Goal: Task Accomplishment & Management: Complete application form

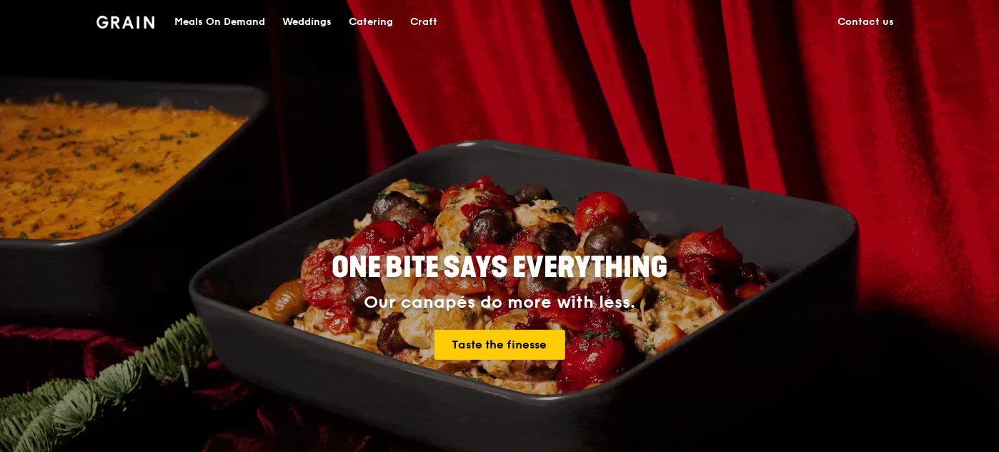
click at [361, 22] on div "Catering" at bounding box center [371, 22] width 44 height 43
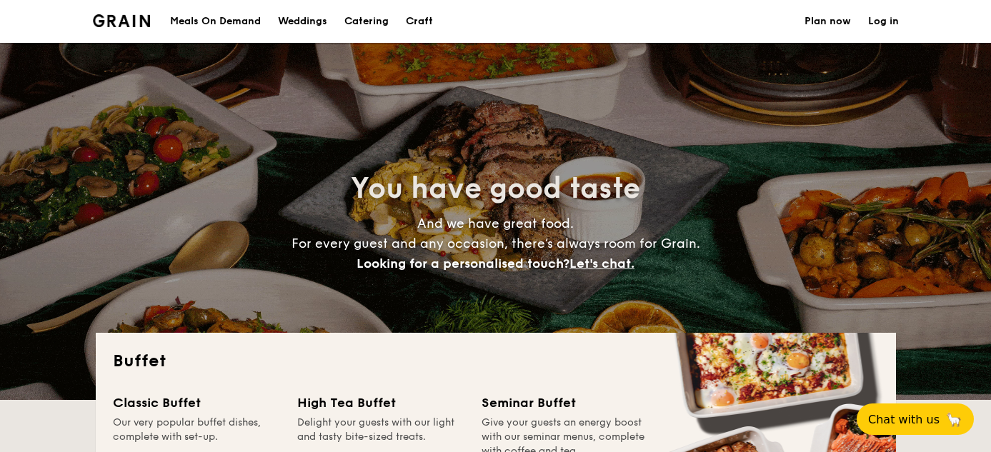
select select
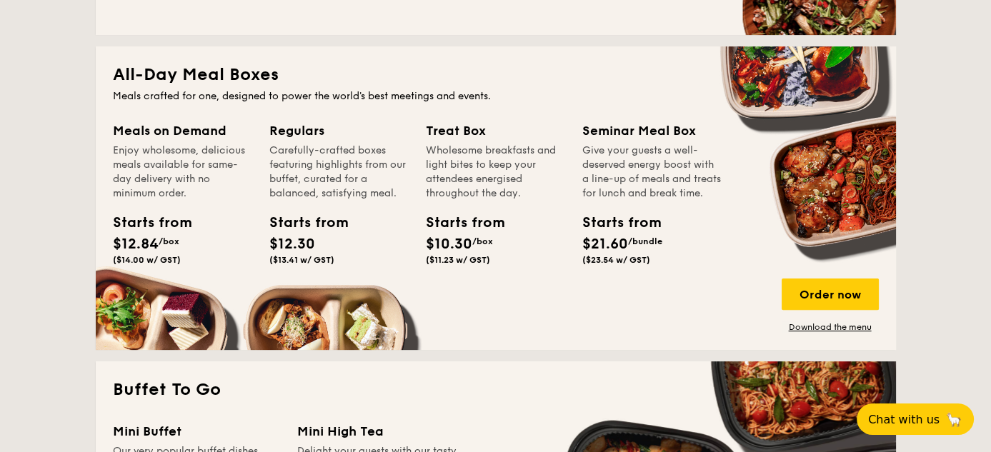
scroll to position [571, 0]
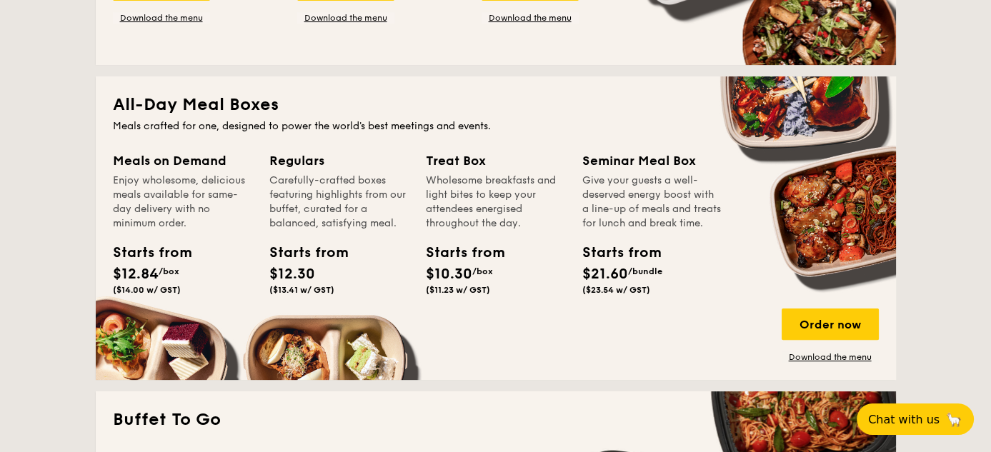
click at [377, 279] on div "Starts from $12.30 ($13.41 w/ GST)" at bounding box center [339, 271] width 151 height 59
click at [819, 321] on div "Order now" at bounding box center [829, 324] width 97 height 31
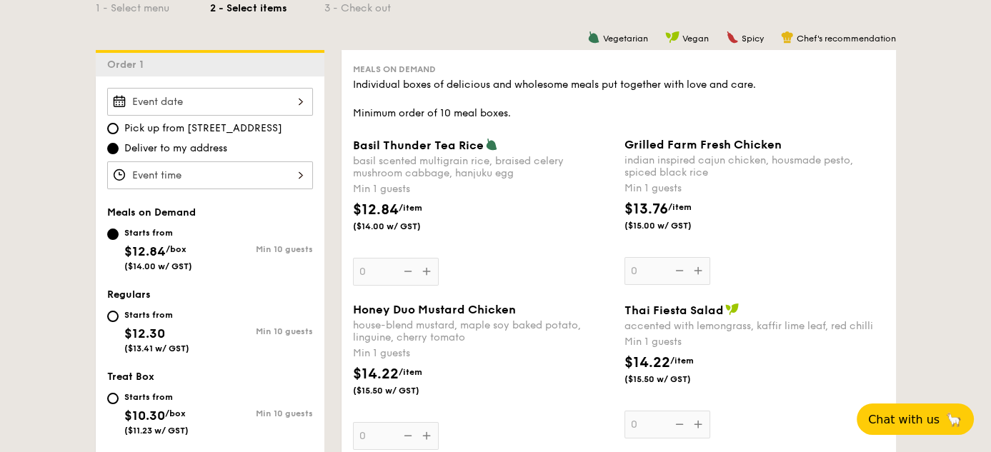
scroll to position [357, 0]
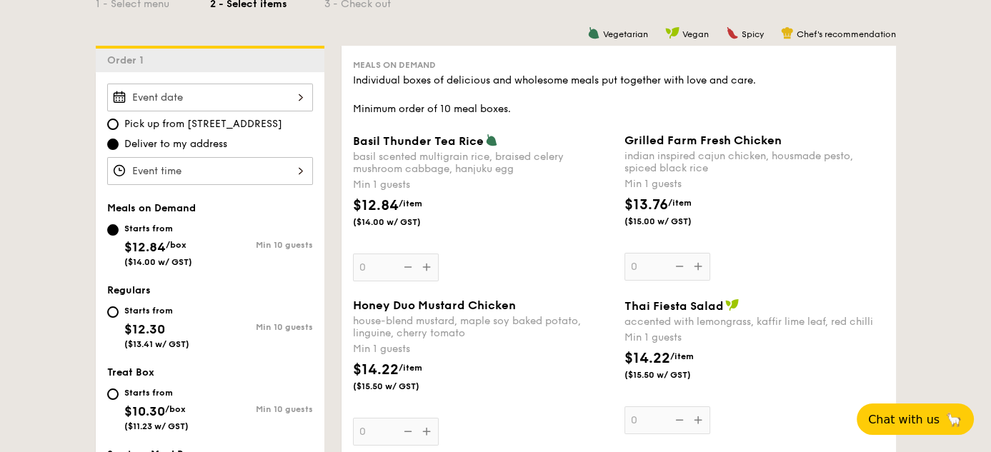
click at [299, 92] on div at bounding box center [210, 98] width 206 height 28
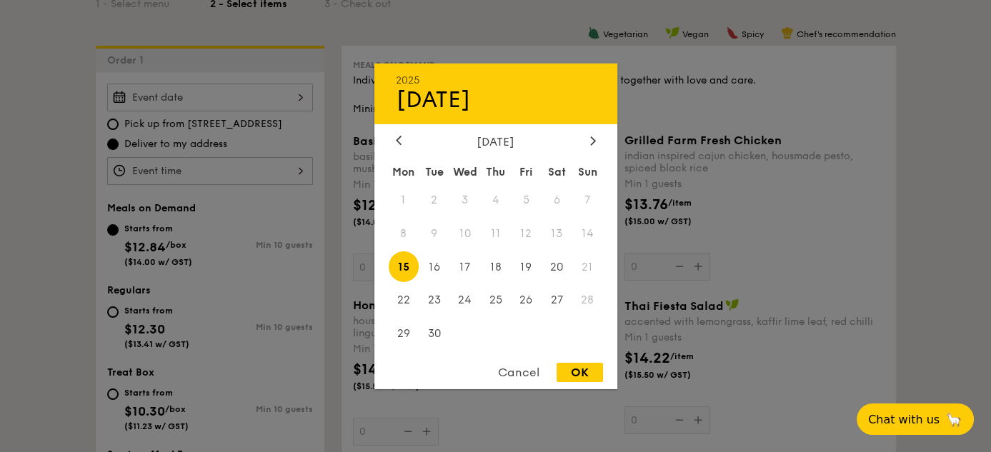
click at [498, 236] on span "11" at bounding box center [495, 233] width 31 height 31
click at [394, 136] on div at bounding box center [398, 141] width 13 height 14
click at [726, 224] on div at bounding box center [495, 226] width 991 height 452
click at [301, 93] on div "2025 Sep 15 September 2025 Mon Tue Wed Thu Fri Sat Sun 1 2 3 4 5 6 7 8 9 10 11 …" at bounding box center [210, 98] width 206 height 28
click at [494, 234] on span "11" at bounding box center [495, 233] width 31 height 31
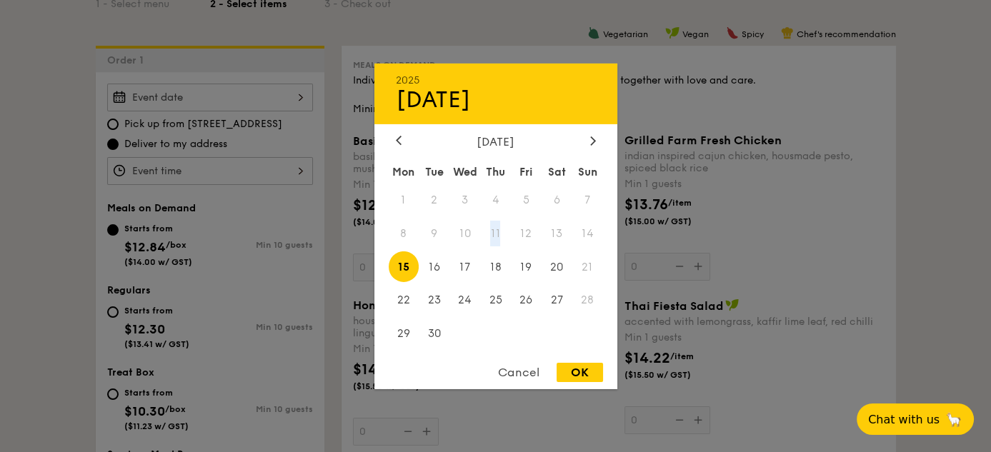
click at [494, 234] on span "11" at bounding box center [495, 233] width 31 height 31
click at [779, 249] on div at bounding box center [495, 226] width 991 height 452
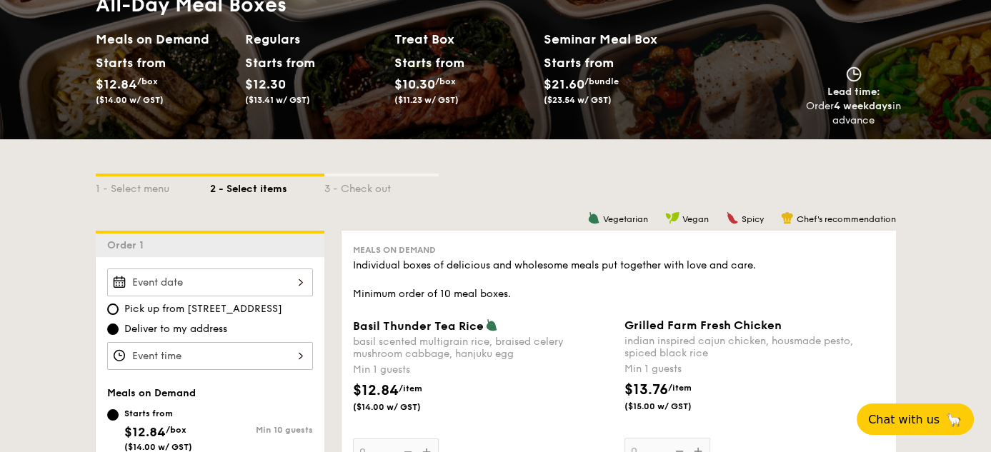
scroll to position [143, 0]
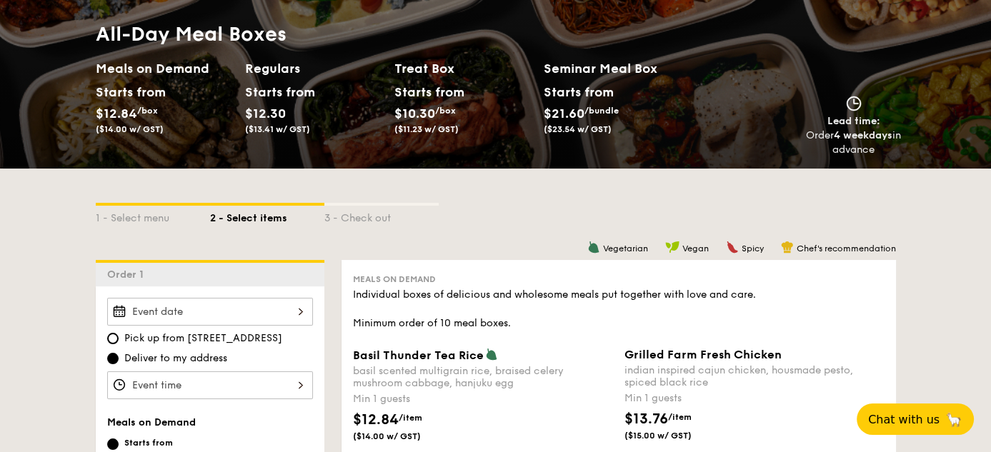
click at [341, 182] on div "1 - Select menu 2 - Select items 3 - Check out" at bounding box center [496, 214] width 800 height 91
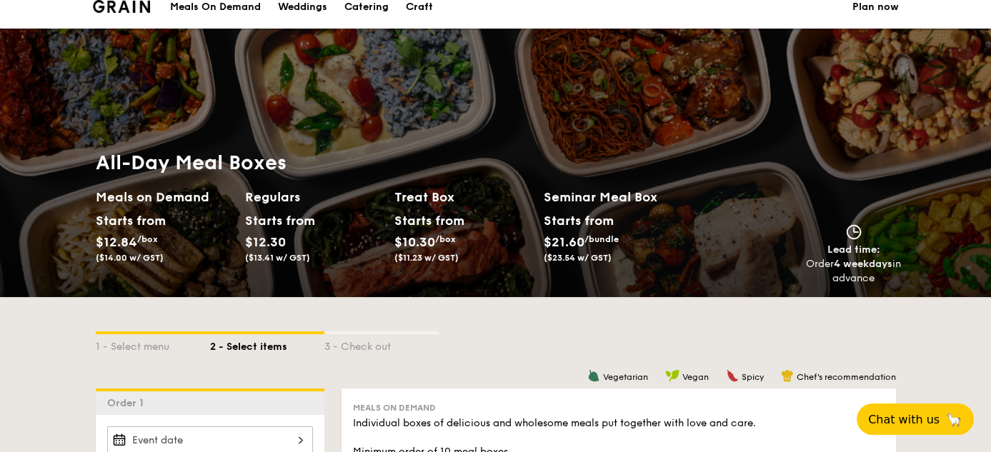
scroll to position [0, 0]
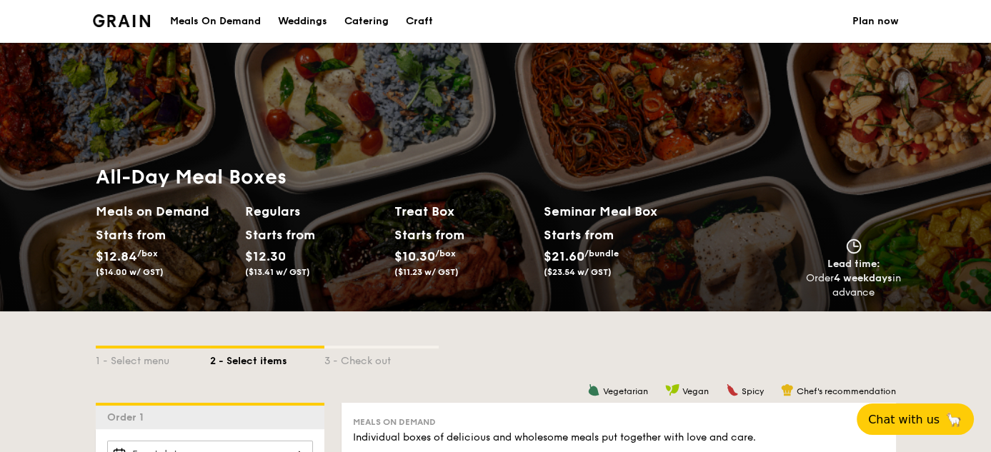
select select
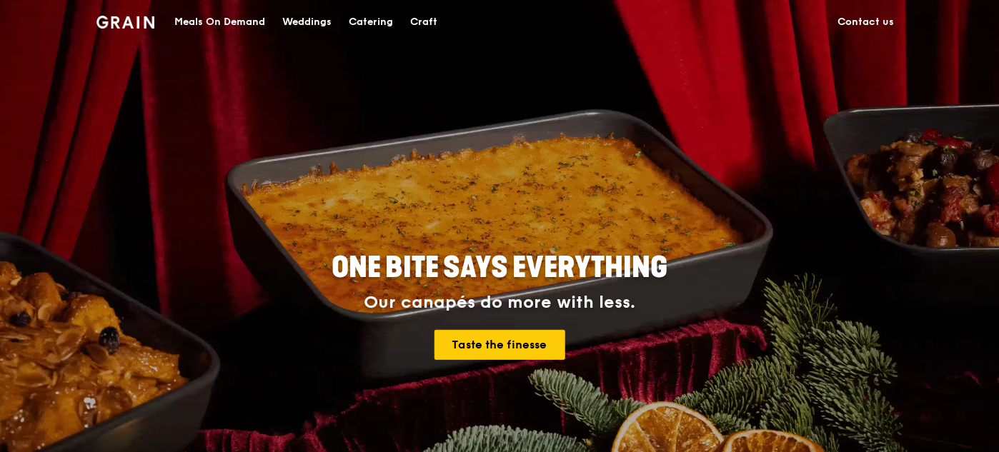
click at [866, 20] on link "Contact us" at bounding box center [866, 22] width 74 height 43
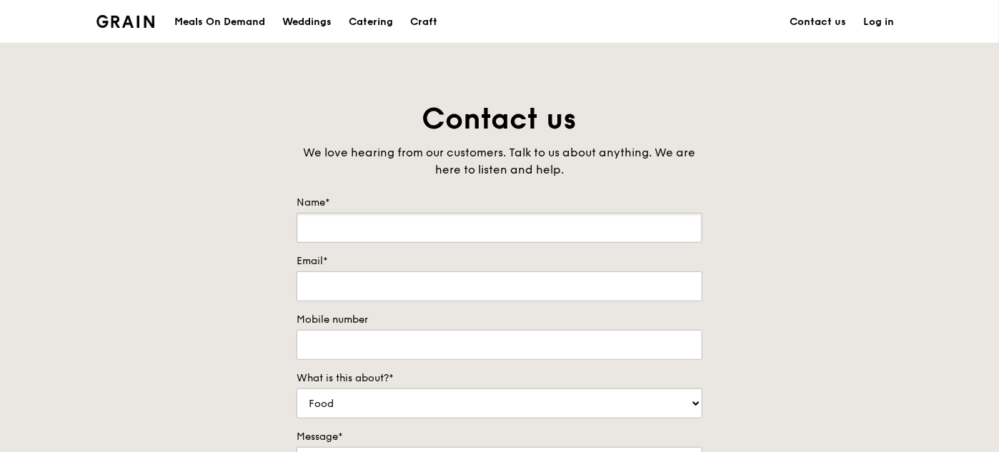
click at [379, 214] on input "Name*" at bounding box center [499, 228] width 406 height 30
type input "Doreen Quah"
click at [326, 284] on input "Email*" at bounding box center [499, 286] width 406 height 30
type input "lcquah@illumina.com"
click at [346, 337] on input "Mobile number" at bounding box center [499, 345] width 406 height 30
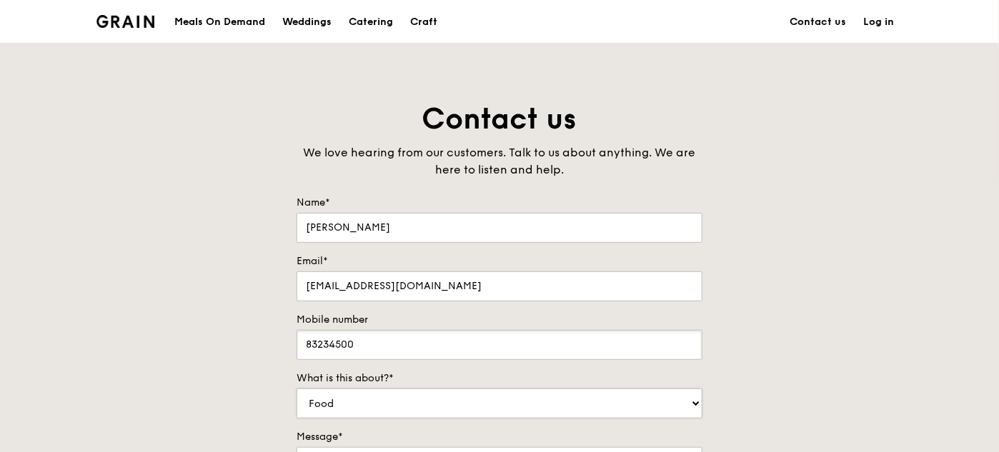
type input "83234500"
click at [339, 407] on select "Food Service Billing/Payment Catering Others" at bounding box center [499, 404] width 406 height 30
select select "Catering"
click at [296, 389] on select "Food Service Billing/Payment Catering Others" at bounding box center [499, 404] width 406 height 30
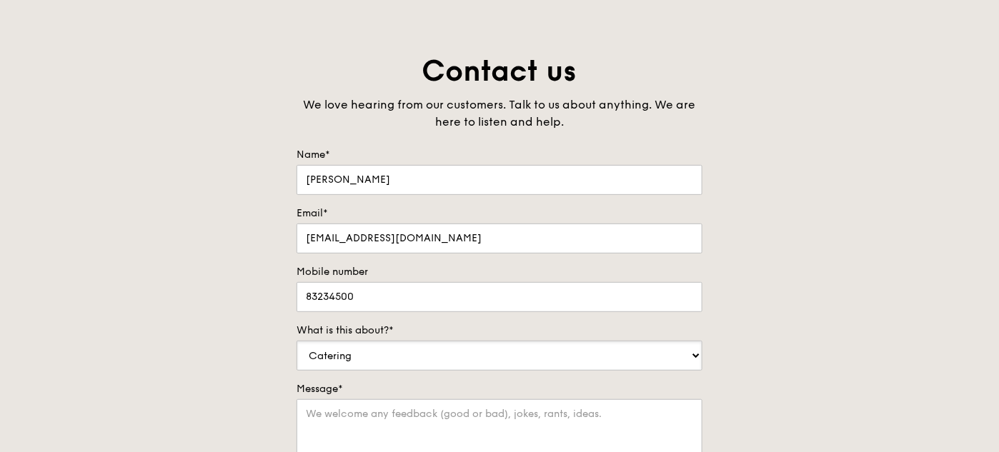
scroll to position [71, 0]
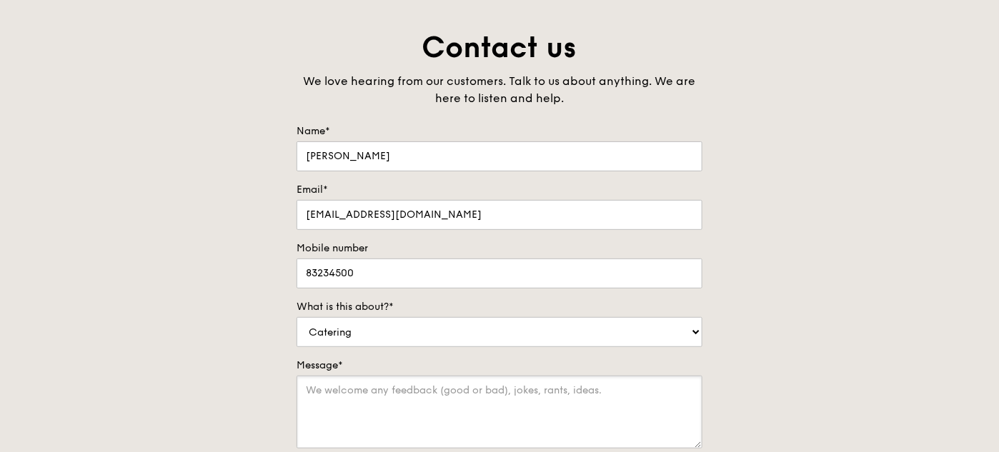
click at [324, 394] on textarea "Message*" at bounding box center [499, 412] width 406 height 73
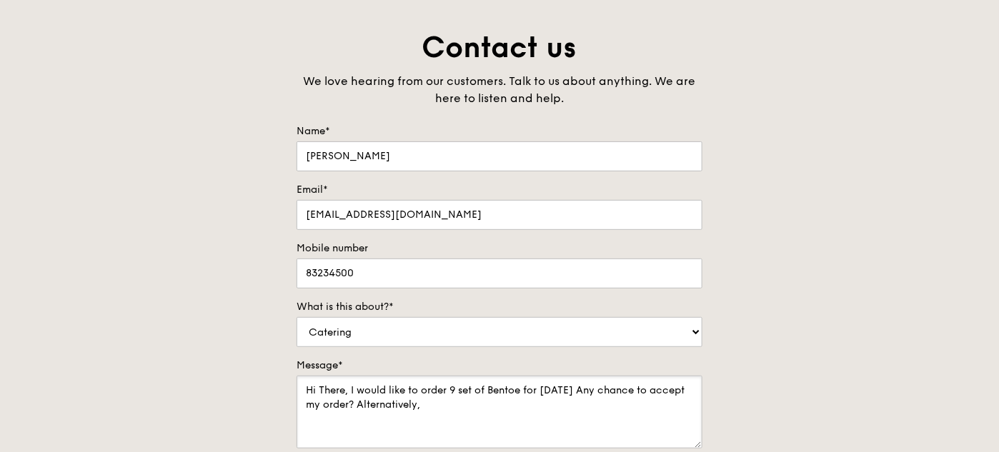
type textarea "Hi There, I would like to order 9 set of Bentoe for 11 Sep. Any chance to accep…"
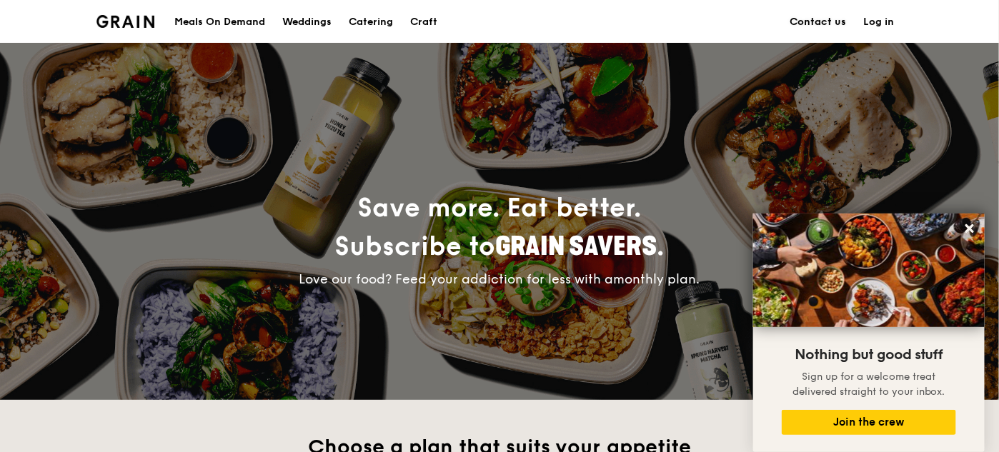
click at [826, 19] on link "Contact us" at bounding box center [818, 22] width 74 height 43
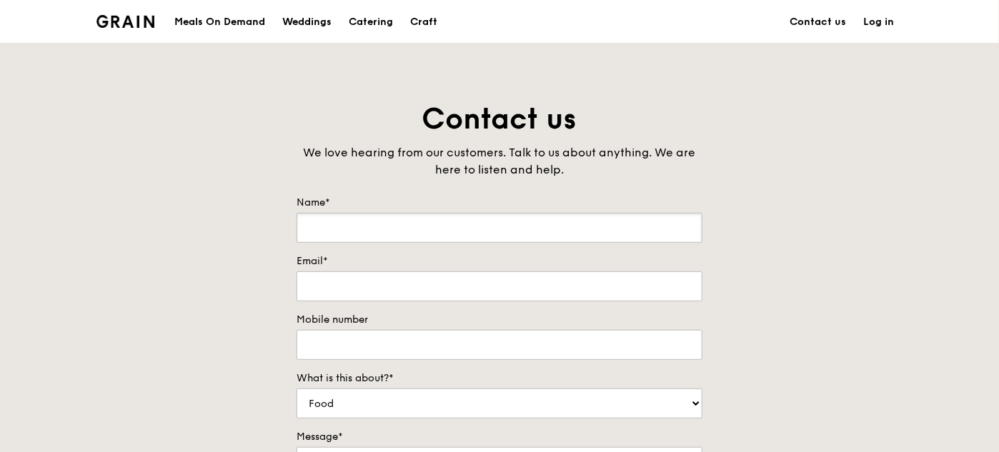
click at [421, 234] on input "Name*" at bounding box center [499, 228] width 406 height 30
click at [401, 223] on input "Name*" at bounding box center [499, 228] width 406 height 30
type input "[PERSON_NAME]"
click at [345, 284] on input "Email*" at bounding box center [499, 286] width 406 height 30
type input "i"
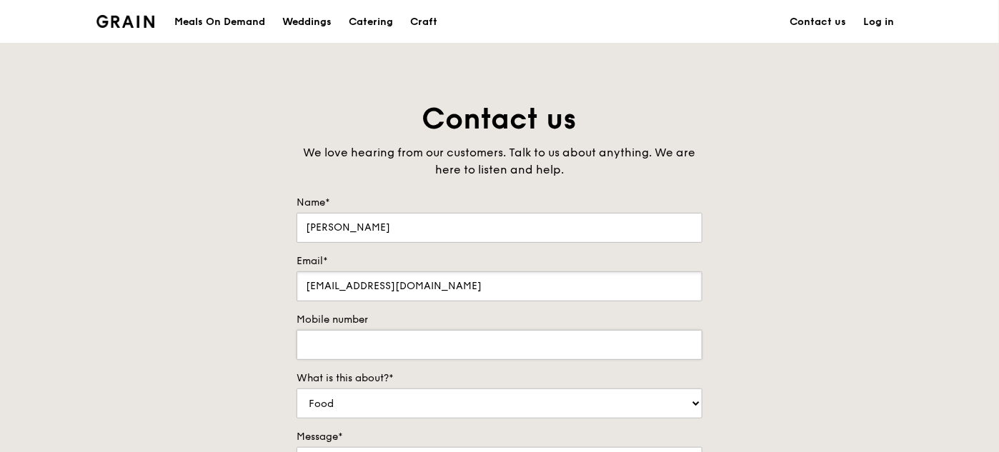
type input "[EMAIL_ADDRESS][DOMAIN_NAME]"
click at [358, 334] on input "Mobile number" at bounding box center [499, 345] width 406 height 30
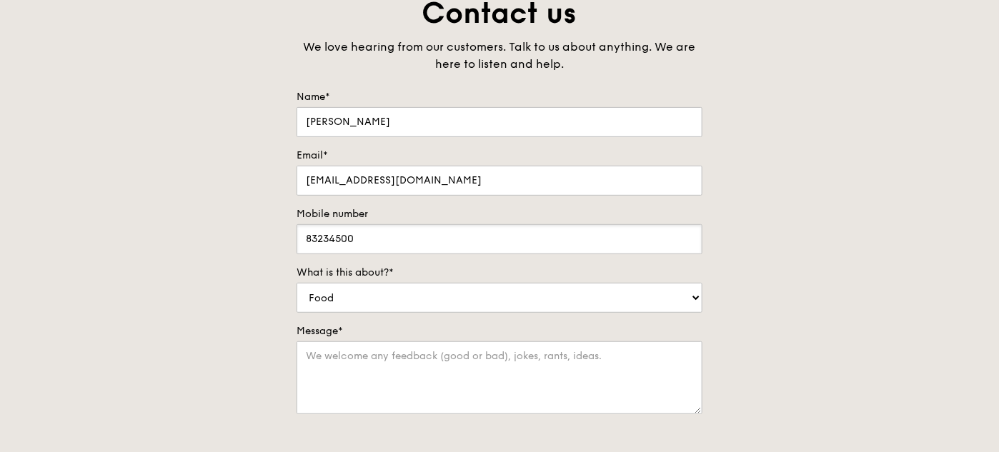
scroll to position [214, 0]
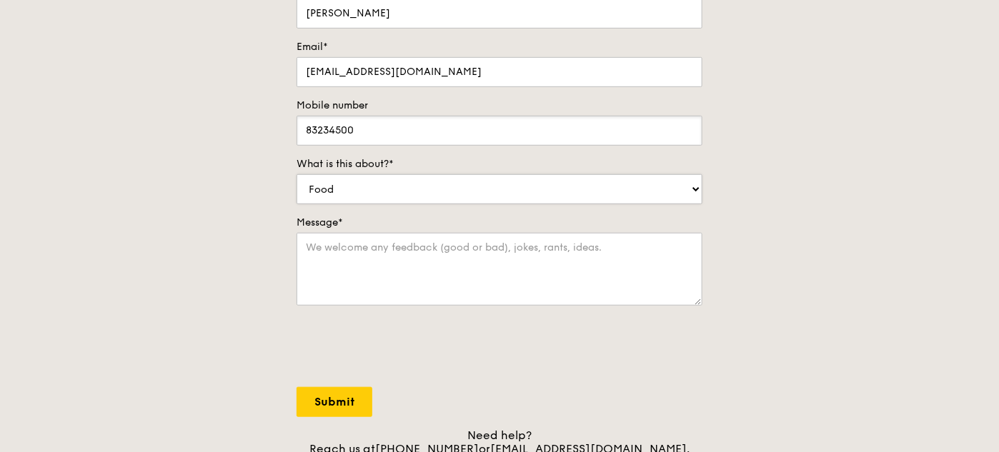
type input "83234500"
click at [361, 184] on select "Food Service Billing/Payment Catering Others" at bounding box center [499, 189] width 406 height 30
click at [375, 186] on select "Food Service Billing/Payment Catering Others" at bounding box center [499, 189] width 406 height 30
click at [606, 320] on div at bounding box center [499, 348] width 406 height 56
click at [366, 265] on textarea "Message*" at bounding box center [499, 269] width 406 height 73
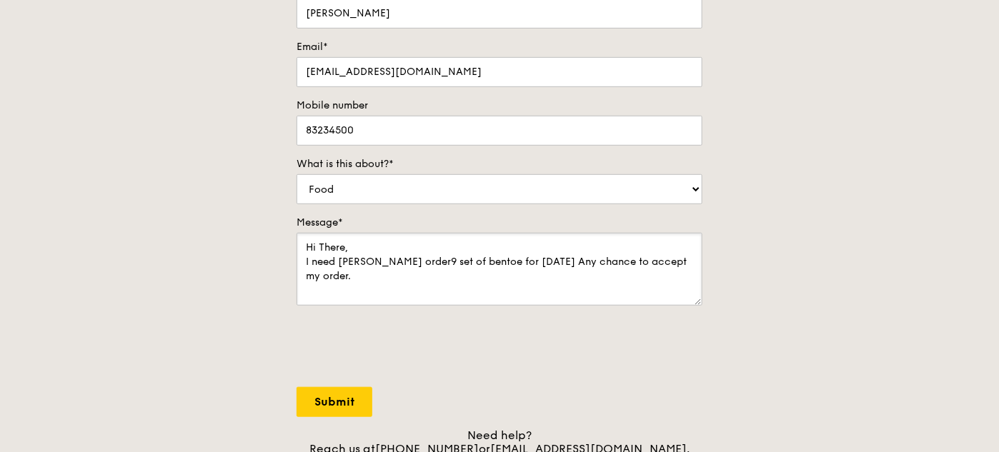
click at [456, 258] on textarea "Hi There, I need [PERSON_NAME] order9 set of bentoe for [DATE] Any chance to ac…" at bounding box center [499, 269] width 406 height 73
drag, startPoint x: 305, startPoint y: 261, endPoint x: 594, endPoint y: 261, distance: 289.3
click at [682, 268] on textarea "Hi There, I need [PERSON_NAME] order9 set of bento for [DATE] Any chance to acc…" at bounding box center [499, 269] width 406 height 73
type textarea "Hi There, I need [PERSON_NAME] order9 set of bento for [DATE] Any chance to acc…"
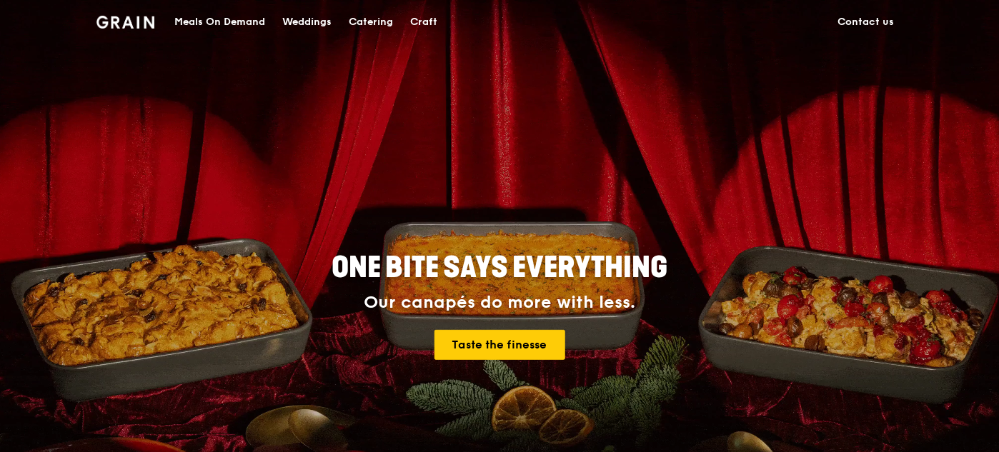
click at [853, 24] on link "Contact us" at bounding box center [866, 22] width 74 height 43
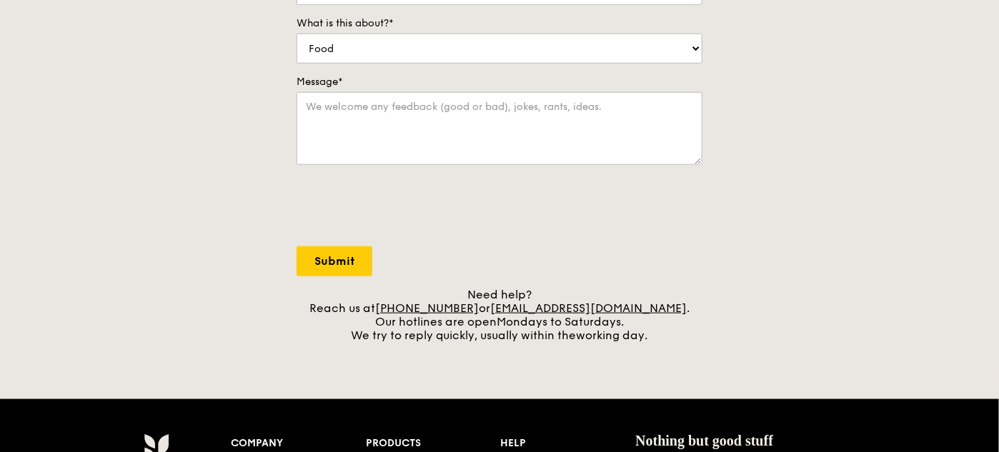
scroll to position [357, 0]
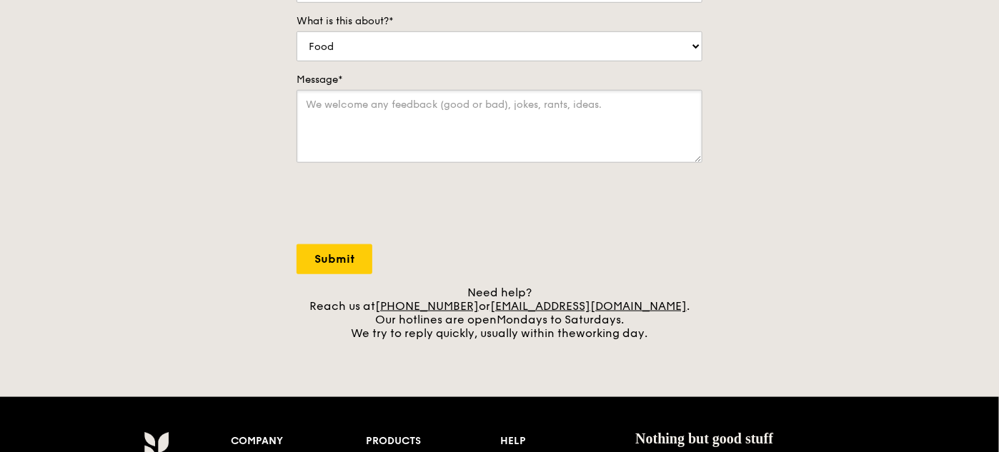
click at [331, 108] on textarea "Message*" at bounding box center [499, 126] width 406 height 73
paste textarea "I would like to place an order for 9 sets of bento on [DATE] May I check if you…"
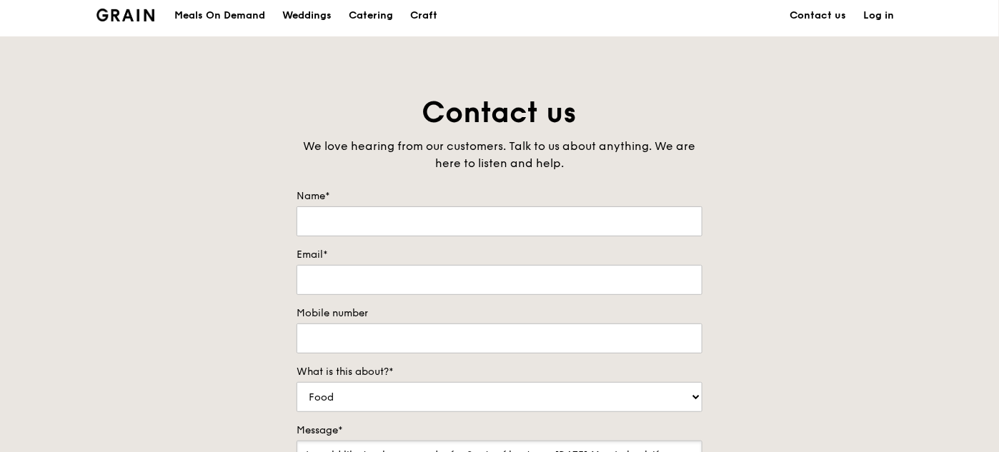
scroll to position [0, 0]
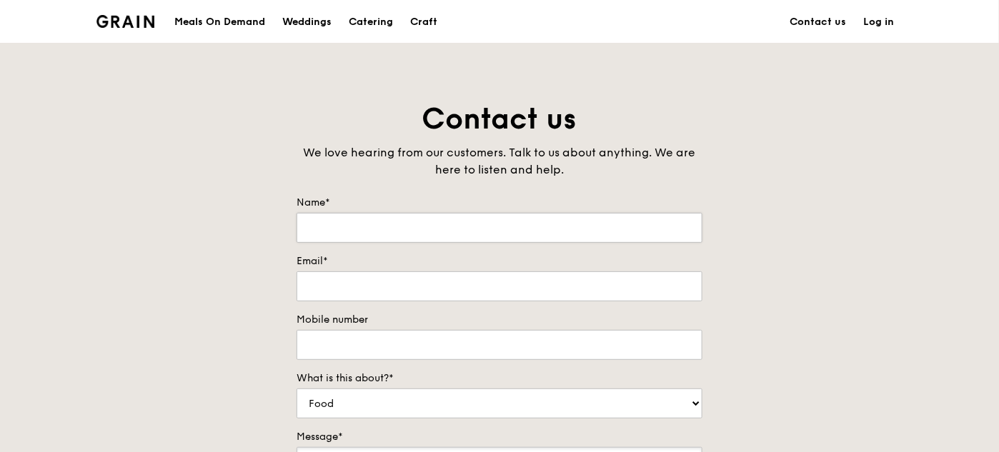
type textarea "I would like to place an order for 9 sets of bento on 11 Sep. May I check if yo…"
click at [341, 213] on div "Name*" at bounding box center [499, 219] width 406 height 47
click at [373, 224] on input "Name*" at bounding box center [499, 228] width 406 height 30
type input "O"
type input "[PERSON_NAME]"
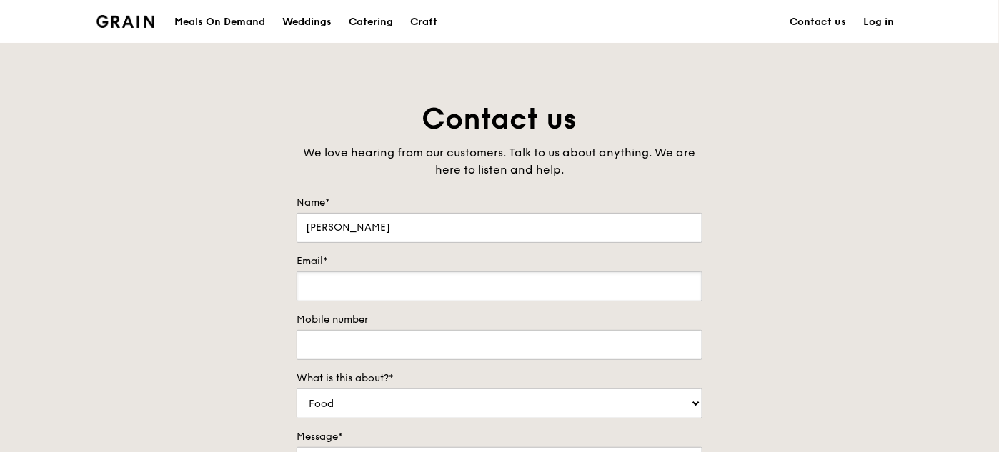
click at [341, 288] on input "Email*" at bounding box center [499, 286] width 406 height 30
type input "[EMAIL_ADDRESS][DOMAIN_NAME]"
click at [343, 346] on input "Mobile number" at bounding box center [499, 345] width 406 height 30
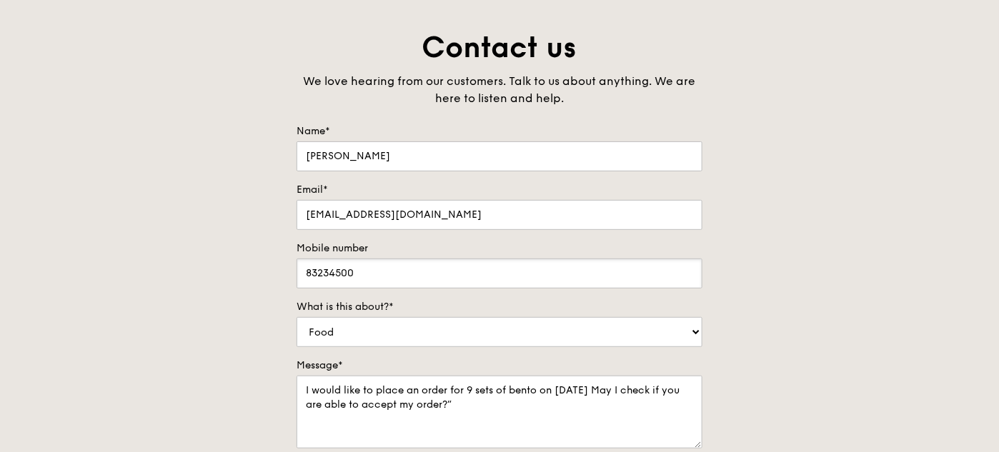
scroll to position [286, 0]
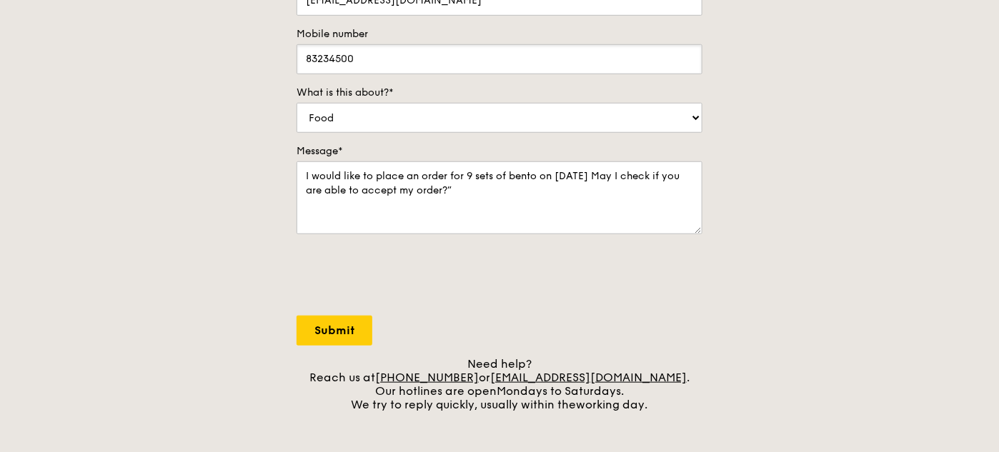
type input "83234500"
click at [583, 174] on textarea "I would like to place an order for 9 sets of bento on 11 Sep. May I check if yo…" at bounding box center [499, 197] width 406 height 73
click at [585, 174] on textarea "I would like to place an order for 9 sets of bento on 11 Sep. May I check if yo…" at bounding box center [499, 197] width 406 height 73
click at [479, 189] on textarea "I would like to place an order for 9 sets of bento on 11 Sep (12pm). May I chec…" at bounding box center [499, 197] width 406 height 73
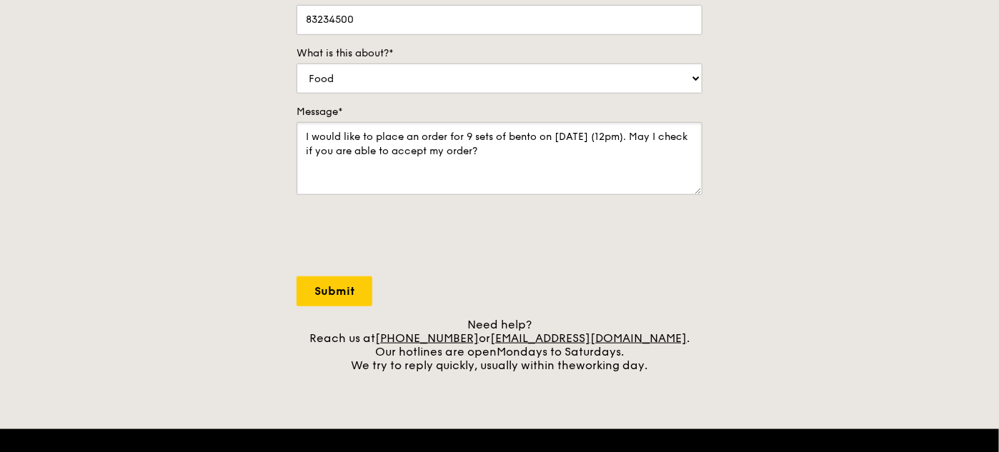
scroll to position [214, 0]
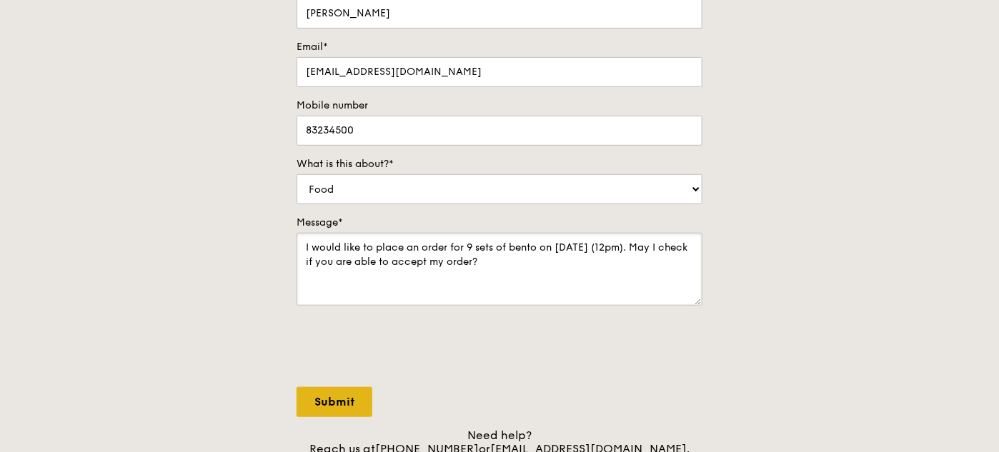
type textarea "I would like to place an order for 9 sets of bento on 11 Sep (12pm). May I chec…"
click at [344, 404] on input "Submit" at bounding box center [334, 402] width 76 height 30
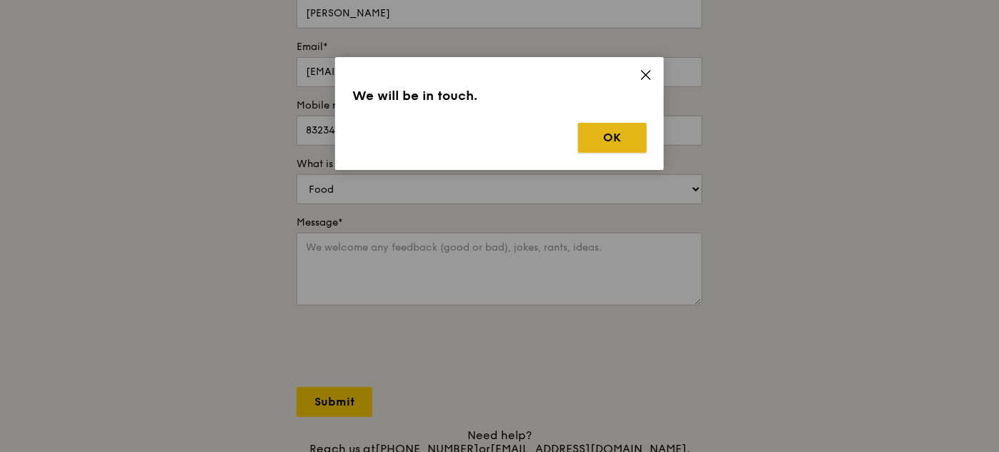
click at [617, 139] on button "OK" at bounding box center [612, 138] width 69 height 30
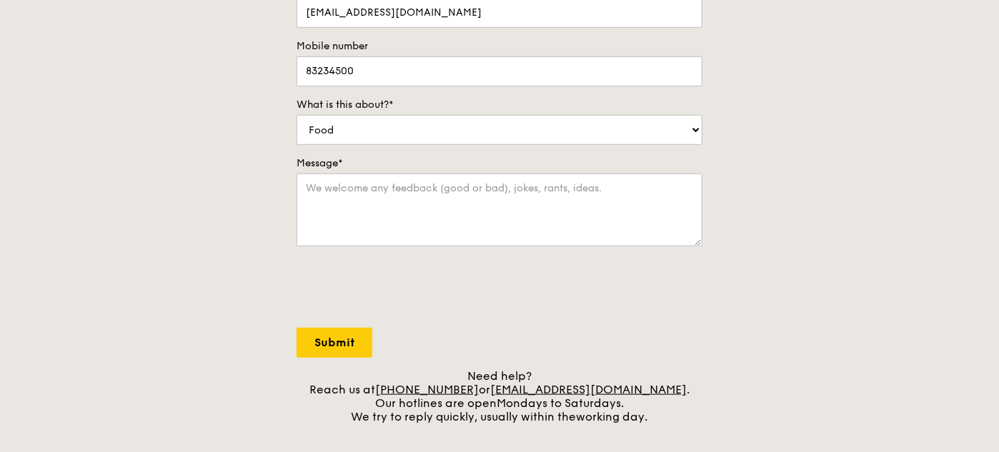
scroll to position [357, 0]
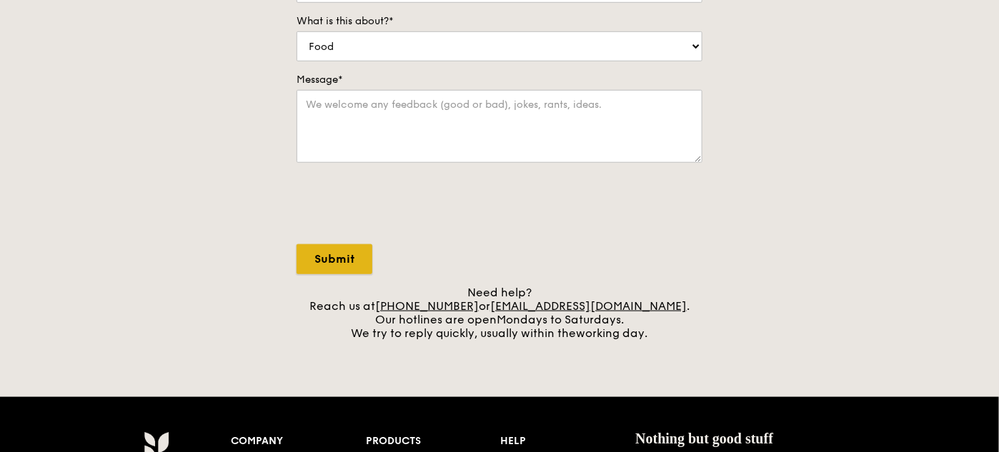
click at [324, 256] on input "Submit" at bounding box center [334, 259] width 76 height 30
click at [396, 123] on textarea "Message*" at bounding box center [499, 126] width 406 height 73
drag, startPoint x: 942, startPoint y: 199, endPoint x: 507, endPoint y: 40, distance: 462.4
click at [939, 196] on div "Contact us We love hearing from our customers. Talk to us about anything. We ar…" at bounding box center [499, 41] width 999 height 597
